Goal: Information Seeking & Learning: Learn about a topic

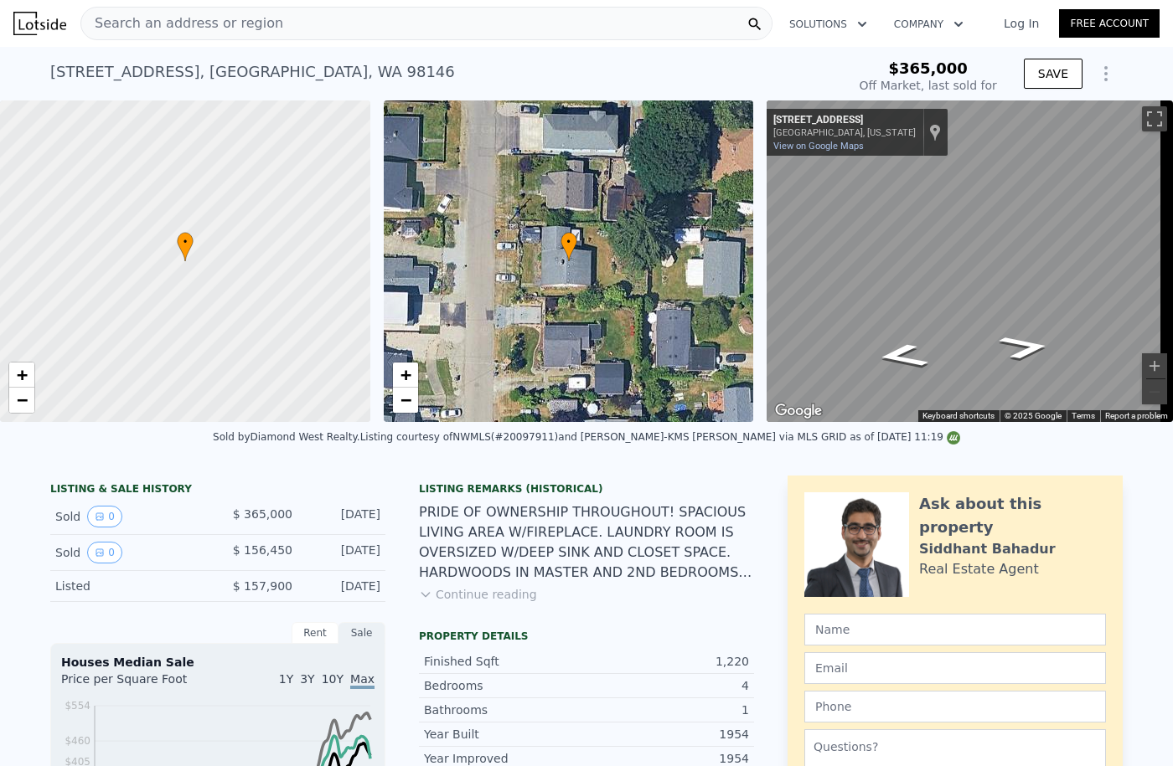
click at [165, 25] on span "Search an address or region" at bounding box center [182, 23] width 202 height 20
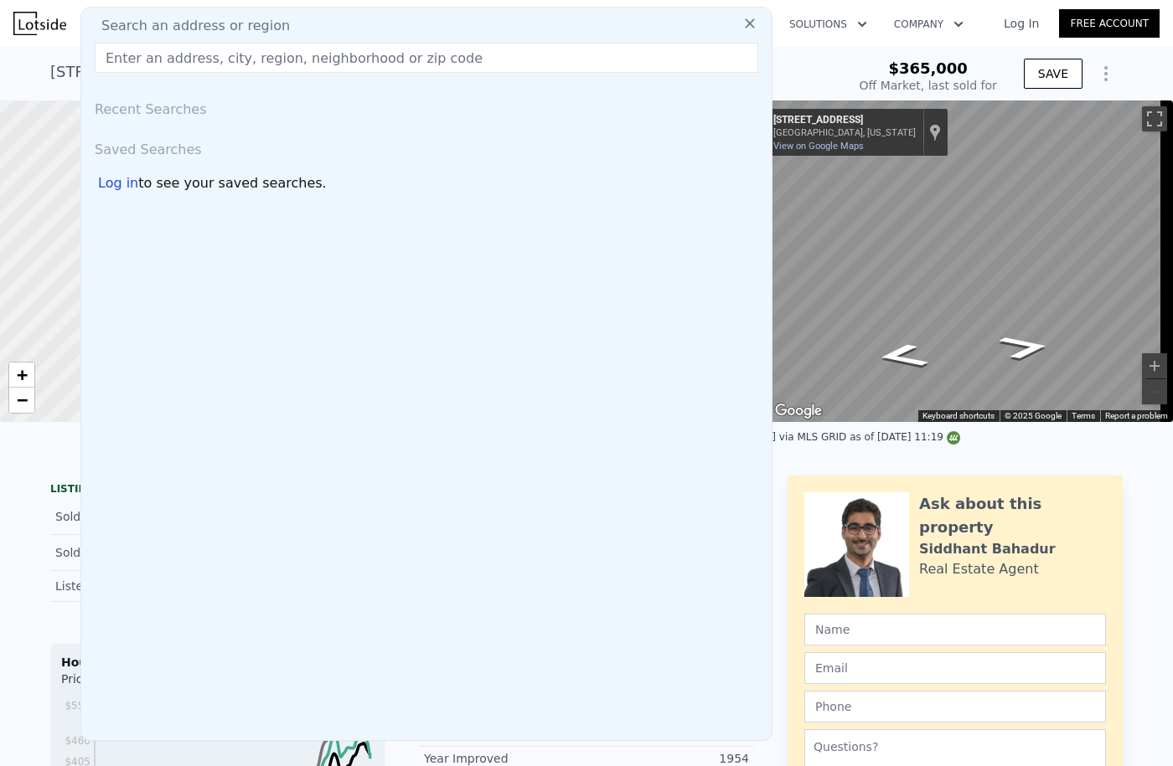
type input "[STREET_ADDRESS]"
type input "$ 608,000"
type input "$ 394,318"
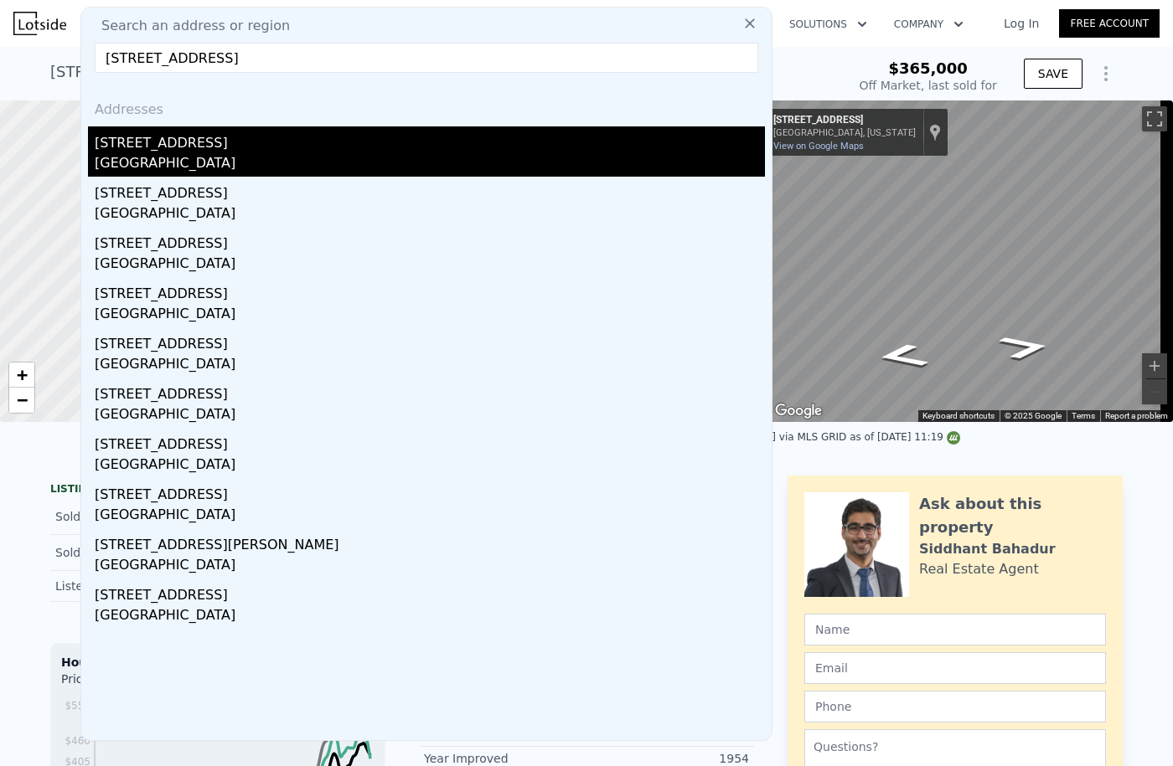
type input "[STREET_ADDRESS]"
click at [180, 150] on div "[STREET_ADDRESS]" at bounding box center [430, 139] width 670 height 27
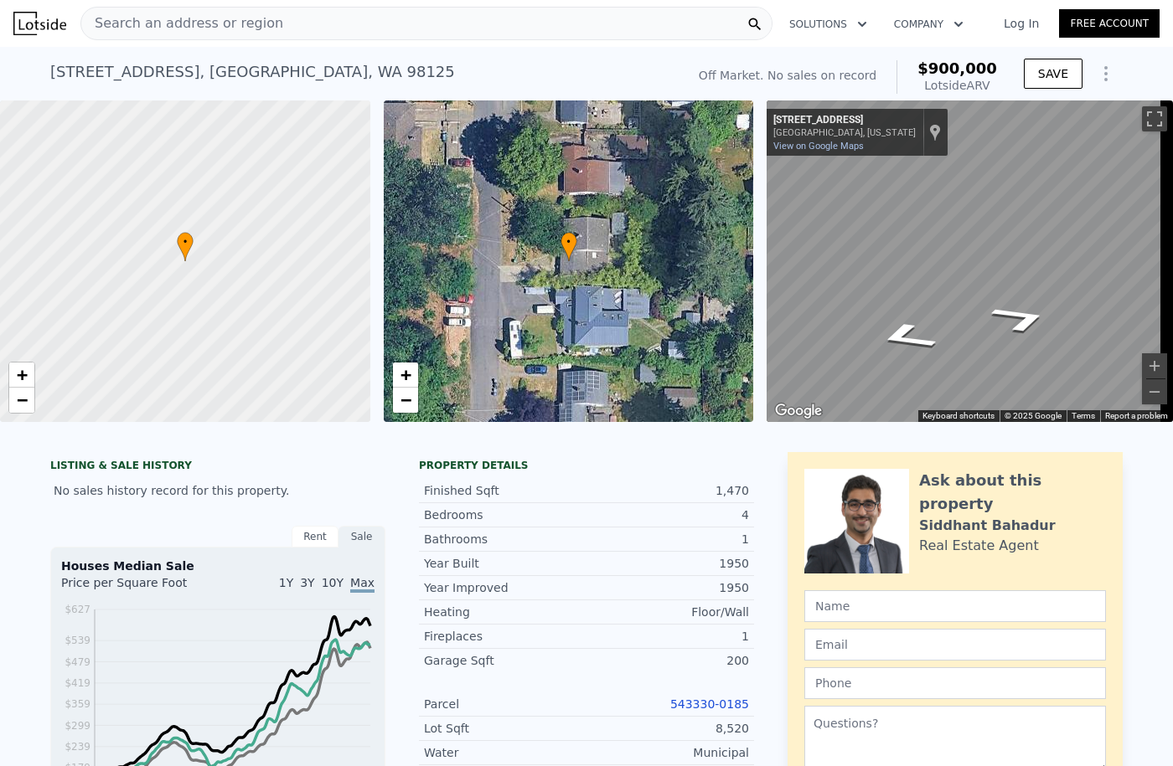
click at [706, 241] on div "• + − • + − ← Move left → Move right ↑ Move up ↓ Move down + Zoom in - Zoom out…" at bounding box center [586, 262] width 1173 height 322
click at [1172, 301] on html "Search an address or region Solutions Company Open main menu Log In Free Accoun…" at bounding box center [586, 383] width 1173 height 766
